Goal: Find specific page/section: Find specific page/section

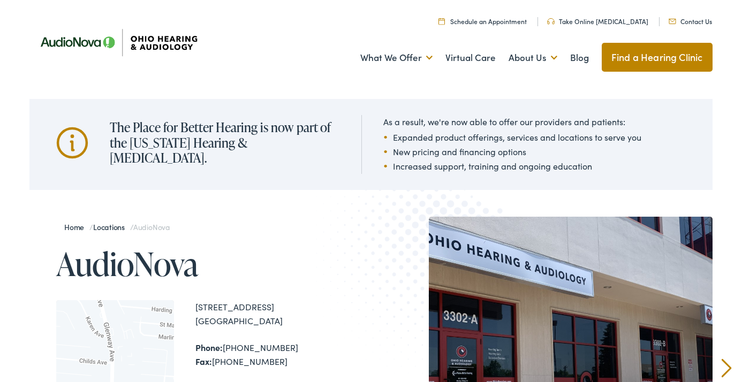
click at [623, 55] on link "Find a Hearing Clinic" at bounding box center [656, 57] width 111 height 29
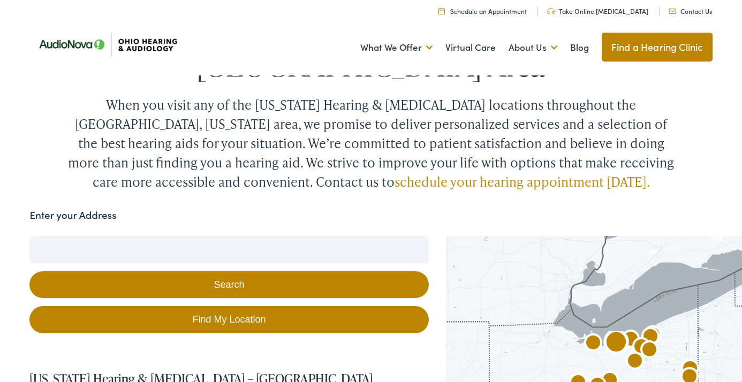
scroll to position [41, 0]
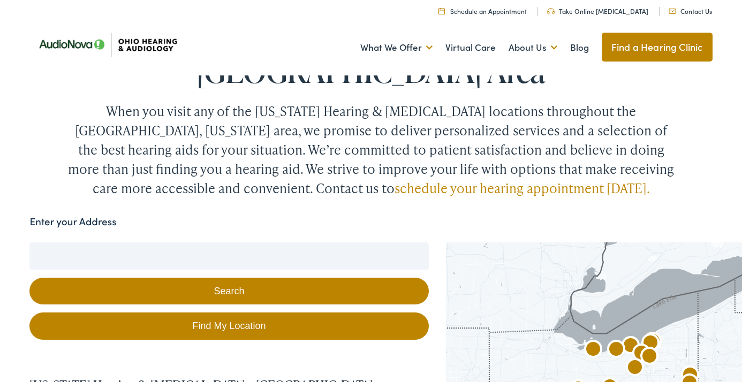
click at [127, 242] on input "Enter your Address" at bounding box center [228, 255] width 399 height 27
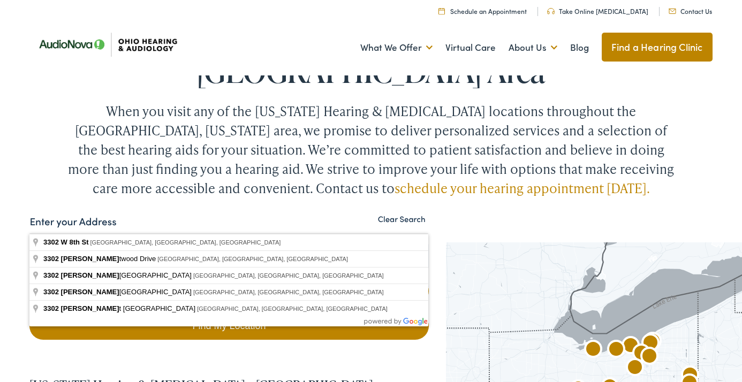
type input "3"
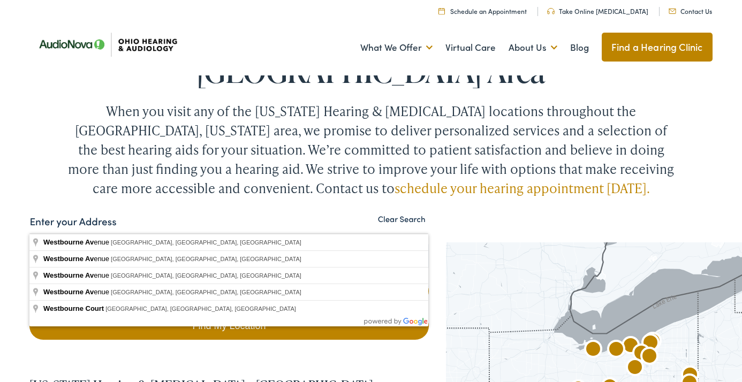
type input "W"
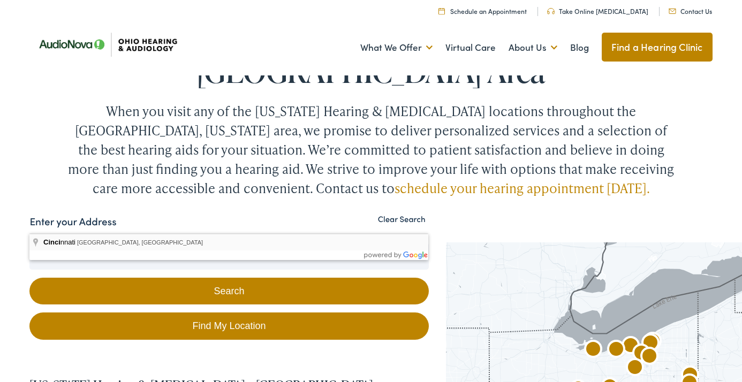
type input "Cincinnati, OH, USA"
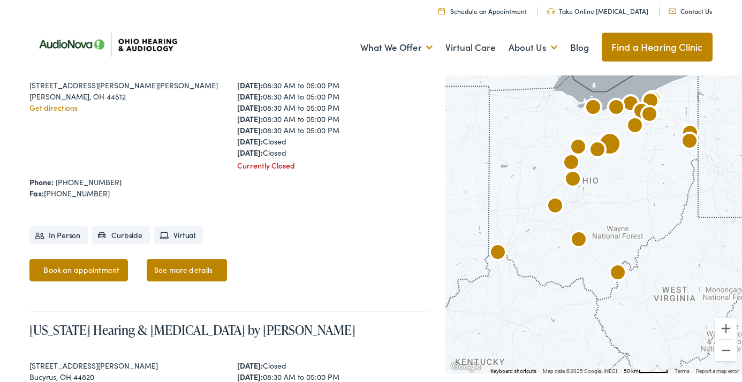
scroll to position [920, 0]
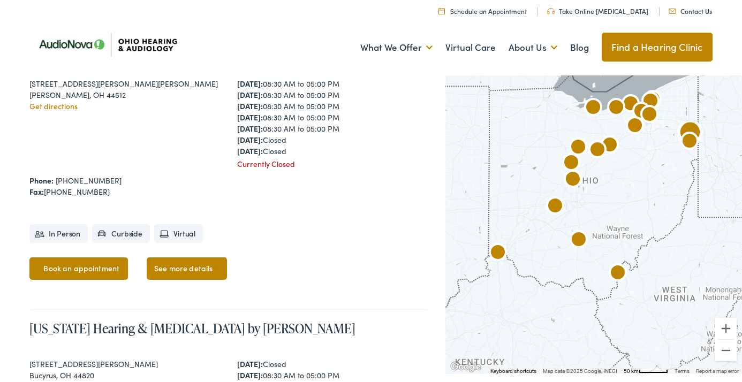
drag, startPoint x: 31, startPoint y: 209, endPoint x: 208, endPoint y: 211, distance: 176.6
click at [208, 89] on div "755 Boardman Canfield Rd, South Bridge West C1" at bounding box center [125, 83] width 192 height 11
copy div "755 Boardman Canfield Rd, South Bridge West C1"
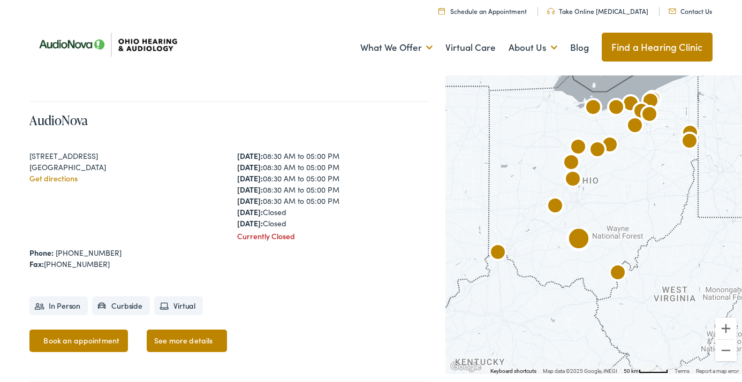
scroll to position [1690, 0]
drag, startPoint x: 31, startPoint y: 163, endPoint x: 97, endPoint y: 164, distance: 66.9
copy div "138 Marietta Rd"
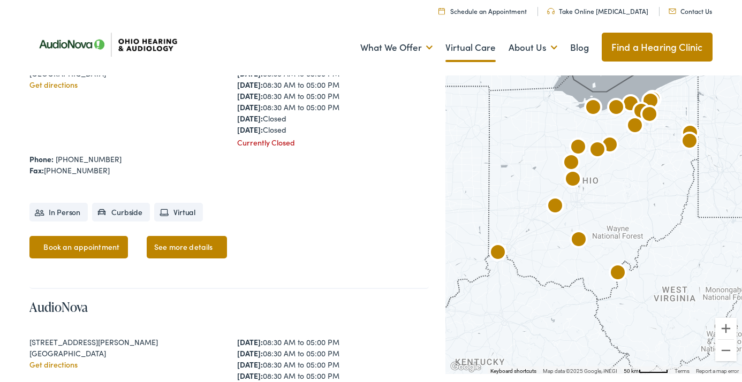
scroll to position [1784, 0]
click at [580, 240] on img "AudioNova" at bounding box center [579, 241] width 26 height 26
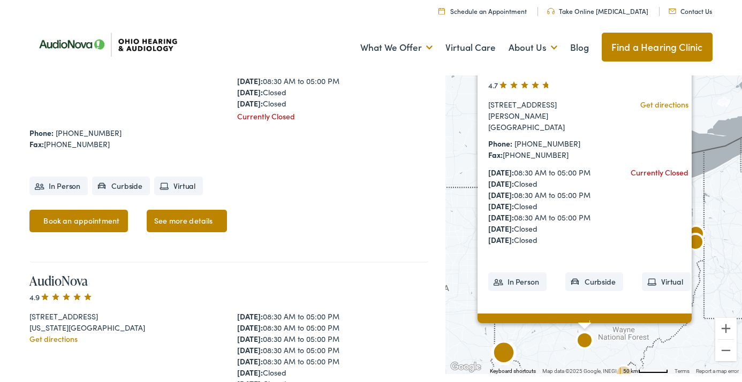
scroll to position [2088, 0]
